Goal: Check status

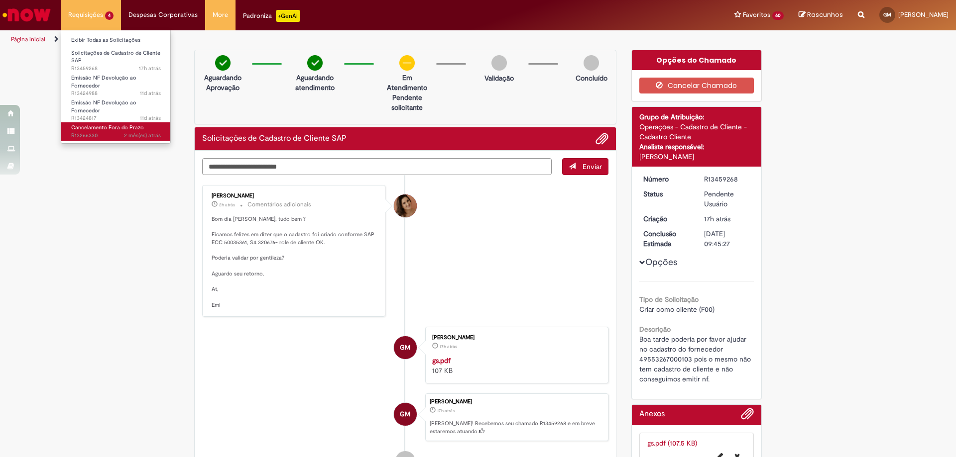
click at [102, 134] on span "2 mês(es) atrás 2 meses atrás R13266330" at bounding box center [116, 136] width 90 height 8
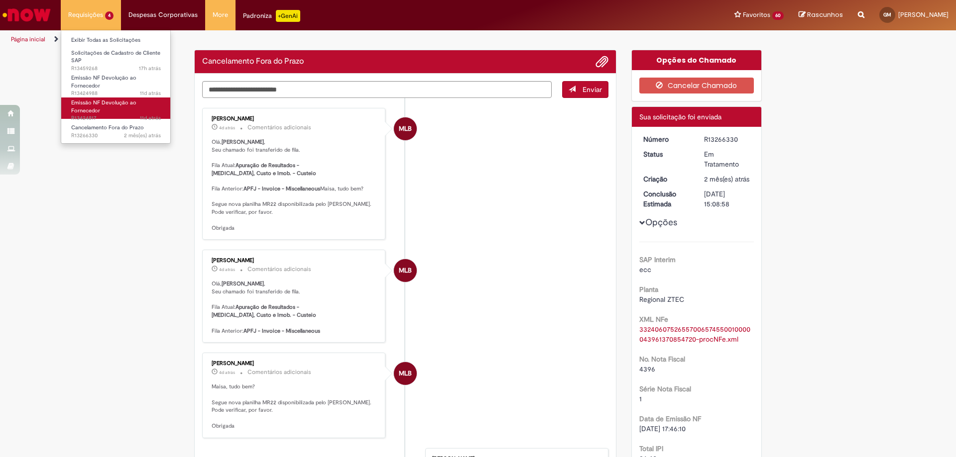
click at [116, 116] on span "11d atrás 11 dias atrás R13424817" at bounding box center [116, 118] width 90 height 8
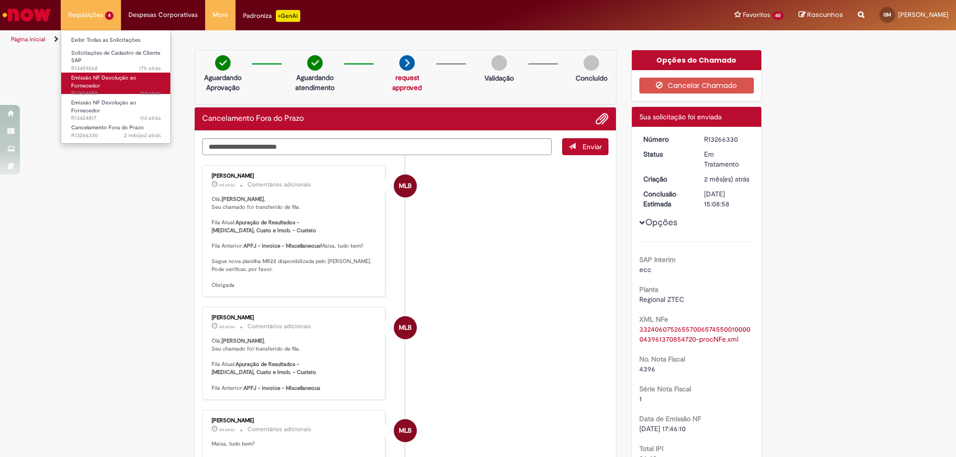
click at [107, 91] on span "11d atrás 11 dias atrás R13424988" at bounding box center [116, 94] width 90 height 8
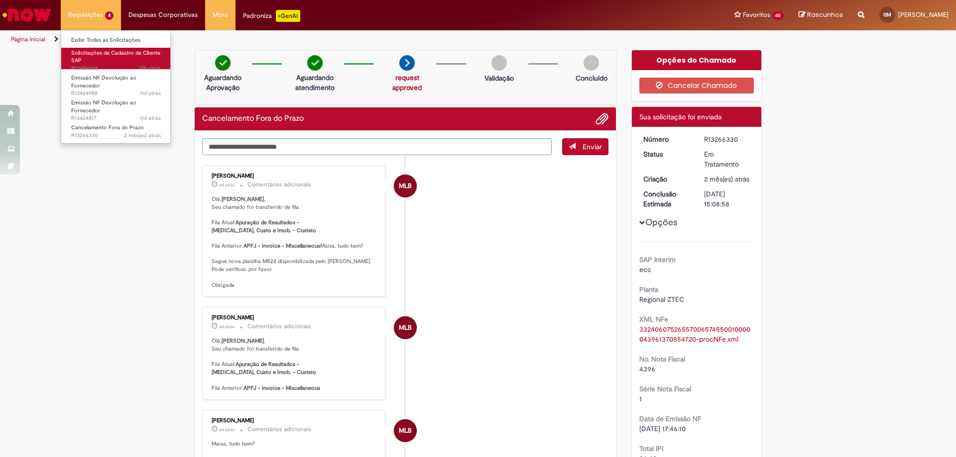
click at [110, 62] on link "Solicitações de Cadastro de Cliente SAP 17h atrás 17 horas atrás R13459268" at bounding box center [115, 58] width 109 height 21
